Goal: Find specific page/section: Find specific page/section

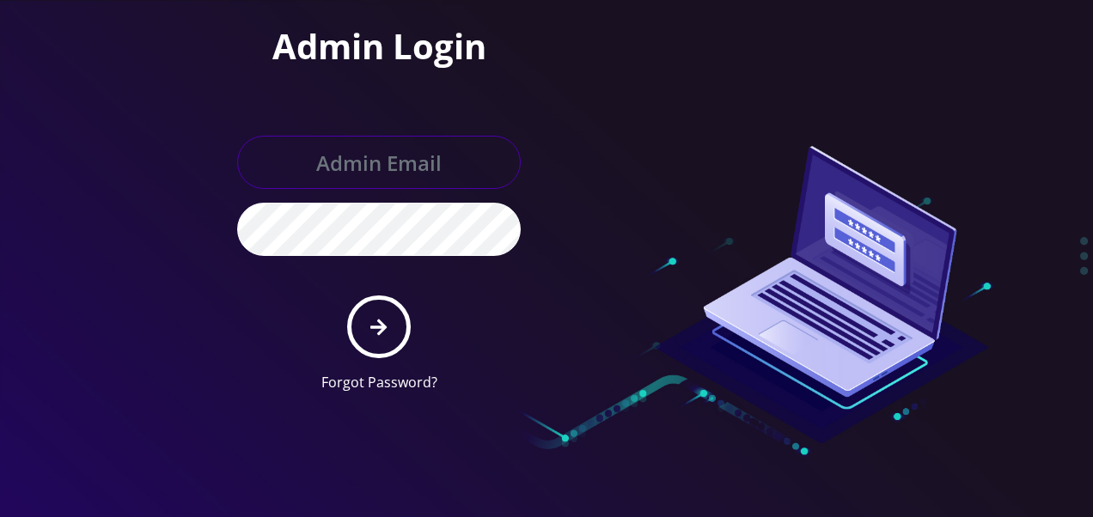
type input "tlieberman613@gmail.com"
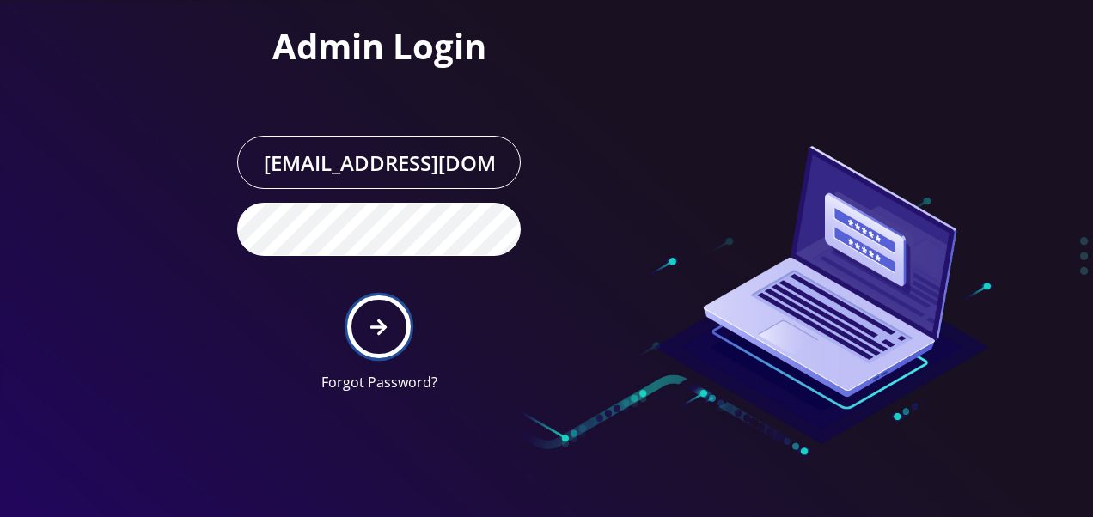
click at [390, 310] on button "submit" at bounding box center [378, 327] width 63 height 63
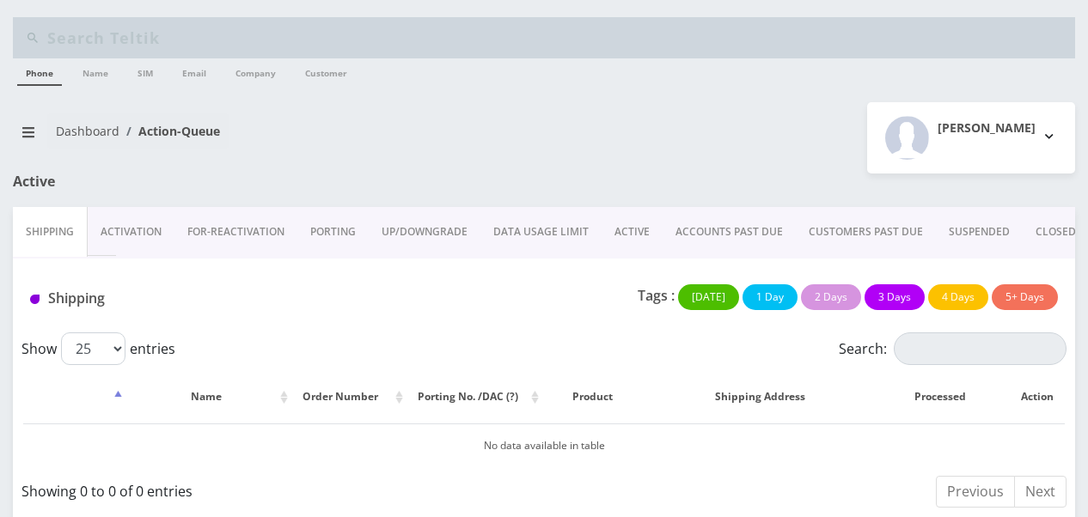
click at [621, 234] on link "ACTIVE" at bounding box center [632, 232] width 61 height 50
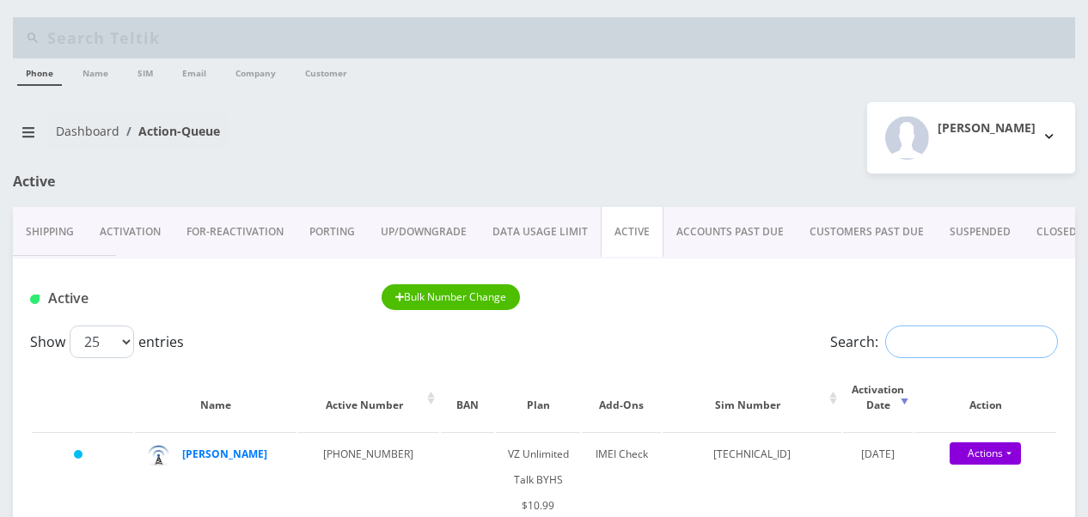
click at [954, 354] on input "Search:" at bounding box center [971, 342] width 173 height 33
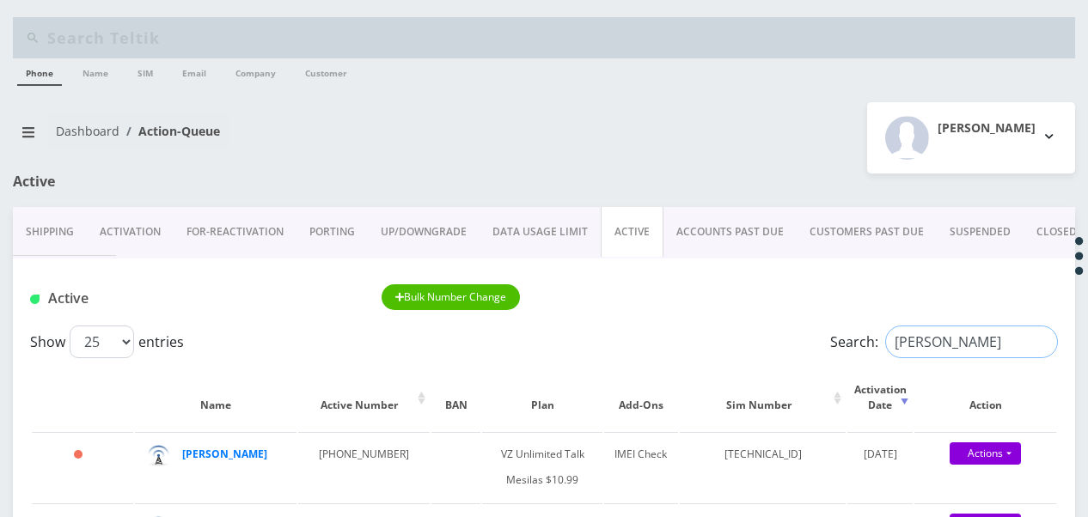
type input "katz"
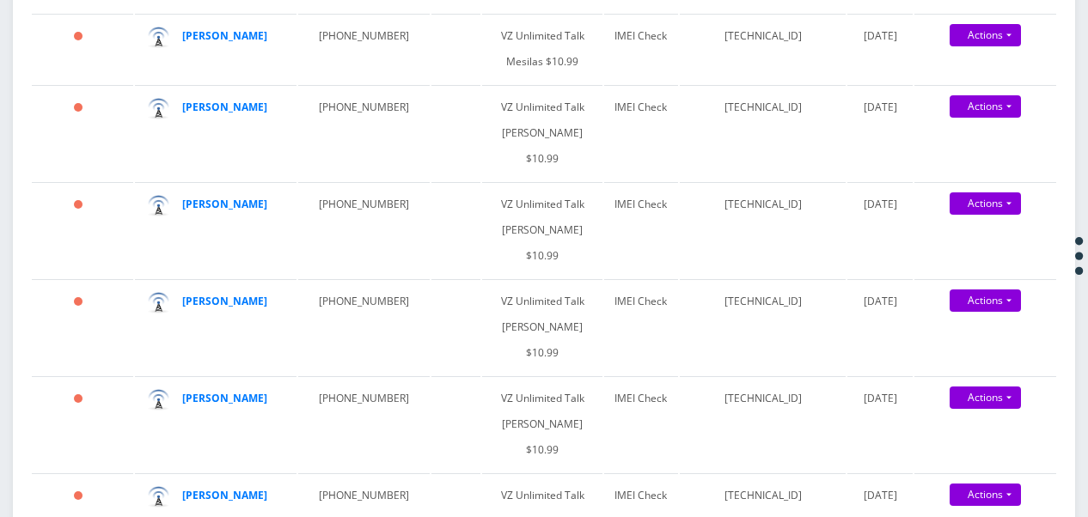
scroll to position [516, 0]
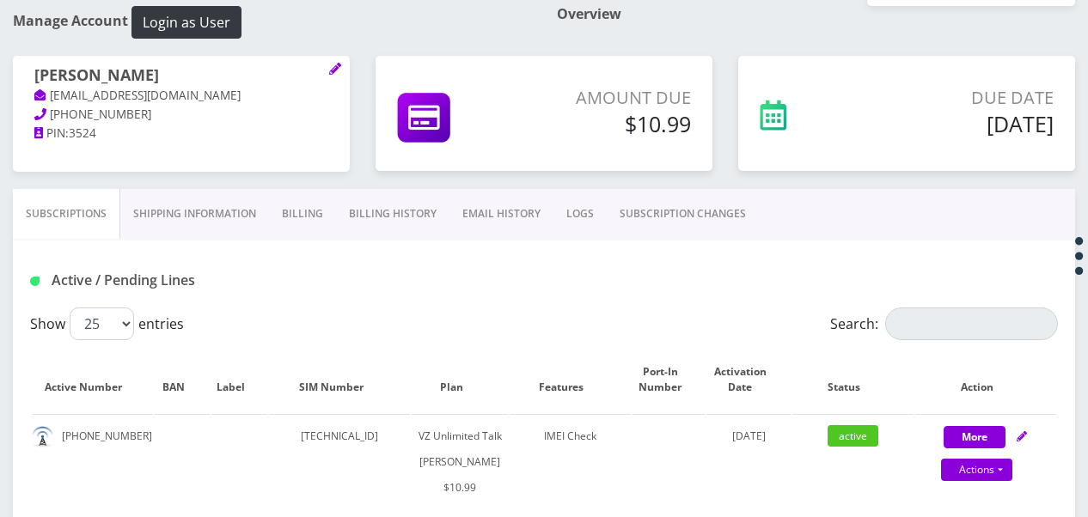
scroll to position [172, 0]
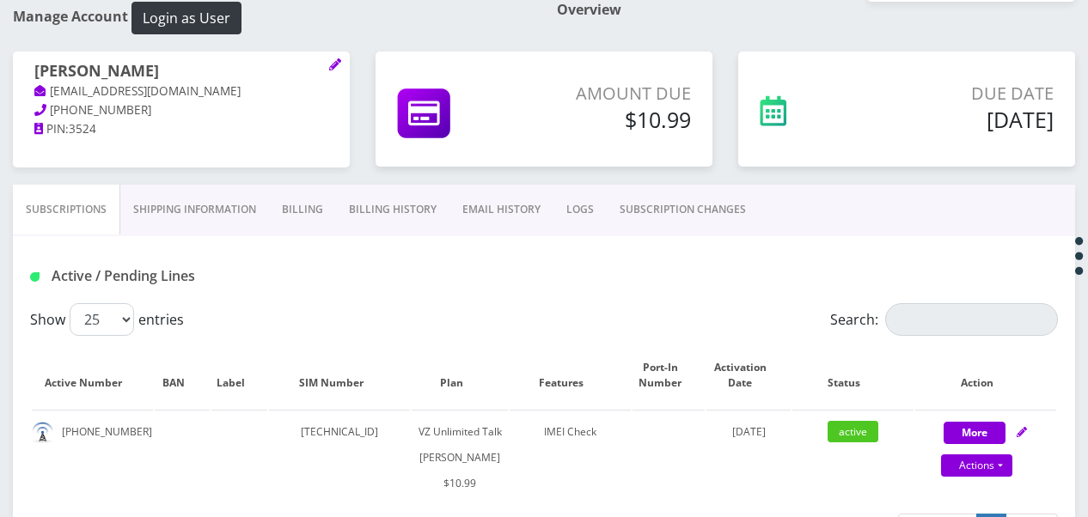
click at [319, 215] on link "Billing" at bounding box center [302, 210] width 67 height 50
